Goal: Feedback & Contribution: Submit feedback/report problem

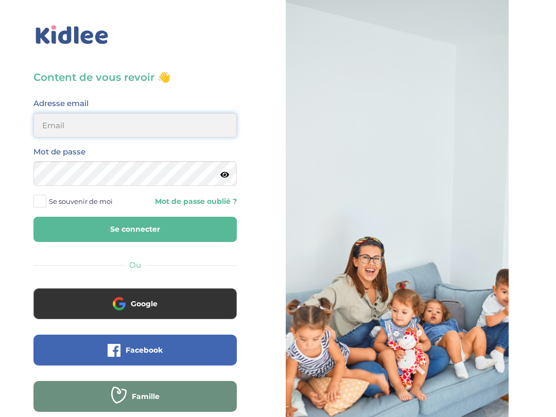
click at [180, 122] on input "email" at bounding box center [134, 125] width 203 height 25
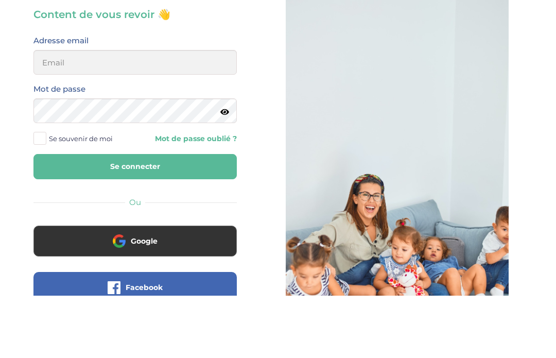
type input "[EMAIL_ADDRESS][PERSON_NAME][DOMAIN_NAME]"
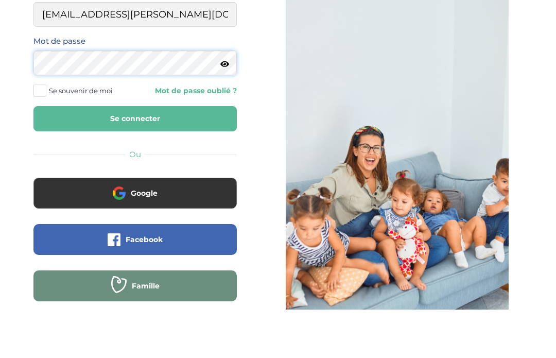
scroll to position [73, 0]
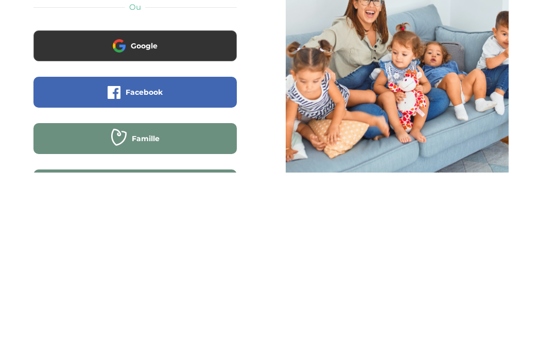
click at [214, 216] on button "Google" at bounding box center [134, 231] width 203 height 31
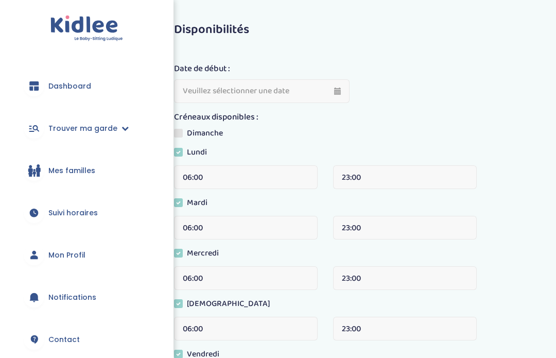
click at [331, 100] on input "text" at bounding box center [261, 91] width 175 height 24
click at [337, 91] on input "15-08-2025" at bounding box center [261, 91] width 175 height 24
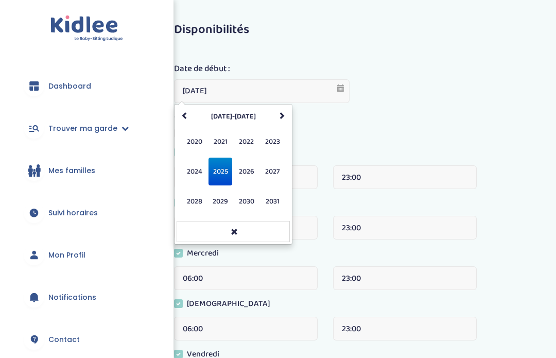
scroll to position [52, 0]
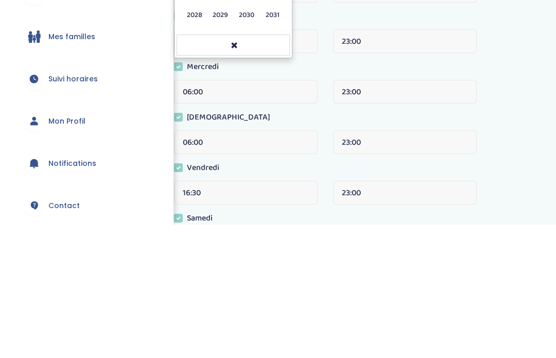
click at [222, 105] on span "2025" at bounding box center [220, 119] width 24 height 28
click at [275, 105] on span "août" at bounding box center [272, 119] width 24 height 28
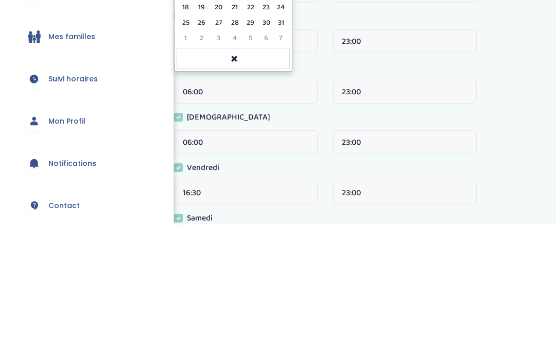
click at [282, 149] on td "31" at bounding box center [281, 156] width 14 height 15
type input "31-08-2025"
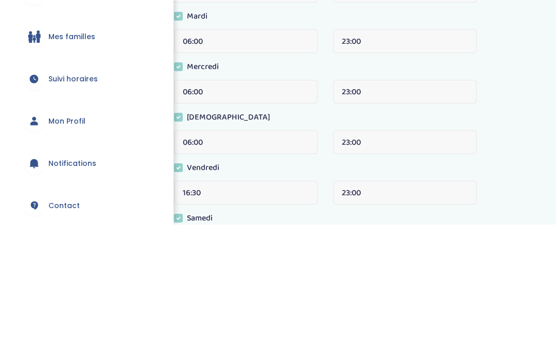
scroll to position [134, 0]
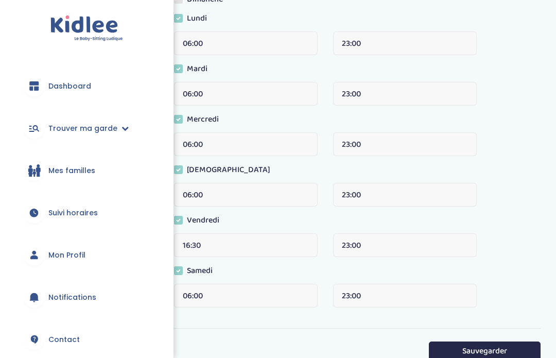
click at [470, 341] on button "Sauvegarder" at bounding box center [485, 350] width 112 height 19
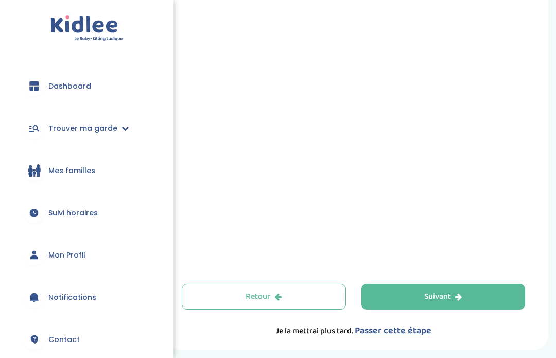
scroll to position [229, 0]
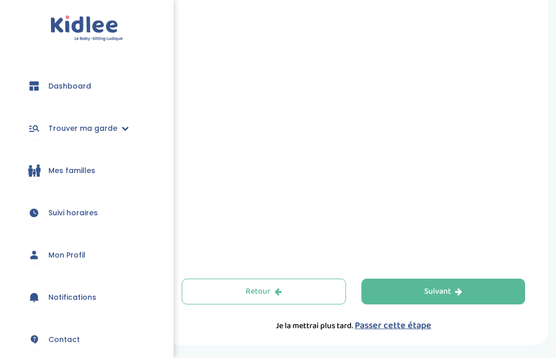
click at [390, 302] on button "Suivant" at bounding box center [443, 291] width 164 height 26
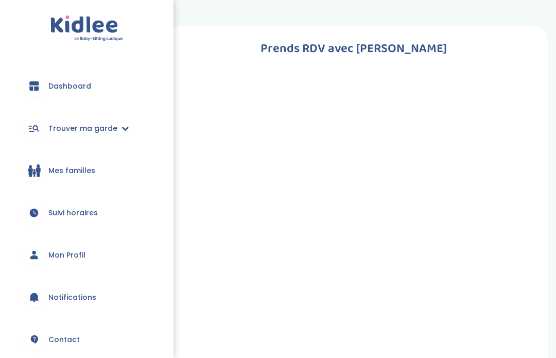
click at [109, 116] on link "Trouver ma garde" at bounding box center [86, 128] width 143 height 37
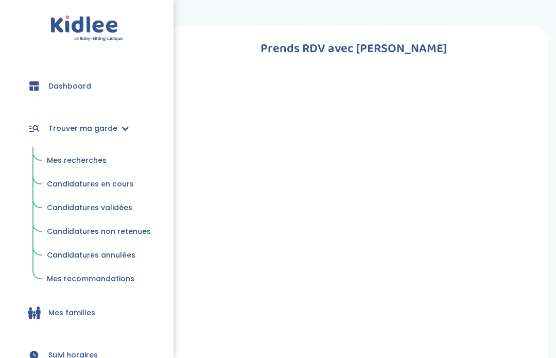
click at [88, 155] on span "Mes recherches" at bounding box center [77, 160] width 60 height 10
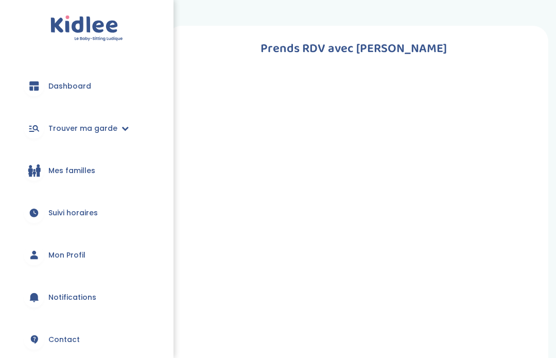
click at [73, 321] on link "Contact" at bounding box center [86, 339] width 143 height 37
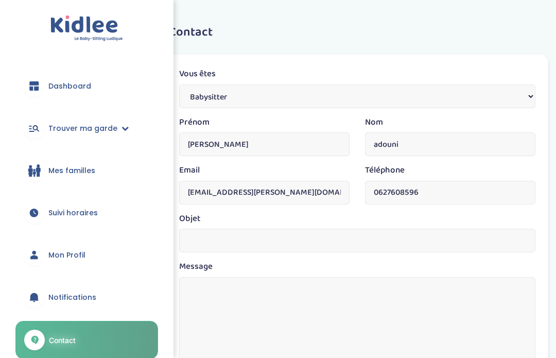
click at [282, 236] on input "text" at bounding box center [357, 240] width 356 height 24
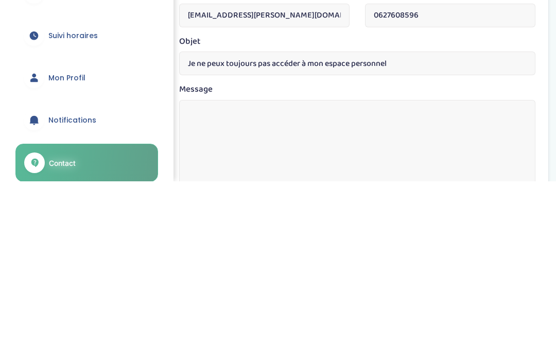
type input "Je ne peux toujours pas accéder à mon espace personnel"
click at [391, 277] on textarea at bounding box center [357, 337] width 356 height 121
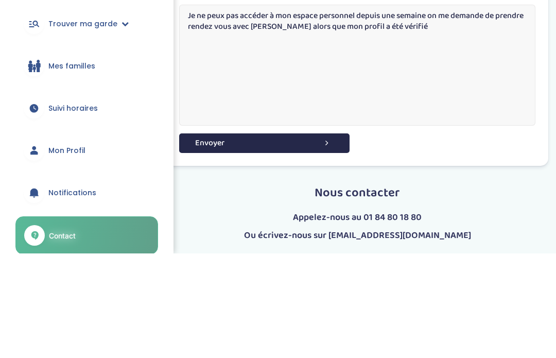
scroll to position [183, 0]
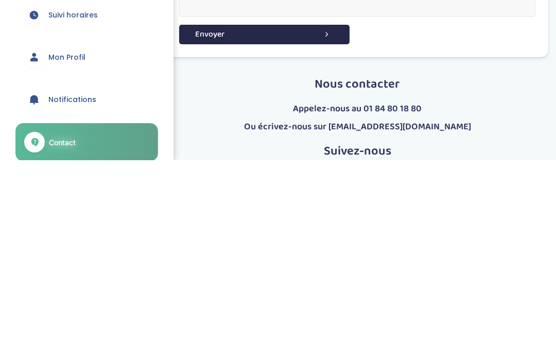
type textarea "Je ne peux pas accéder à mon espace personnel depuis une semaine on me demande …"
click at [308, 222] on button "Envoyer" at bounding box center [264, 231] width 170 height 19
